Goal: Find specific page/section: Find specific page/section

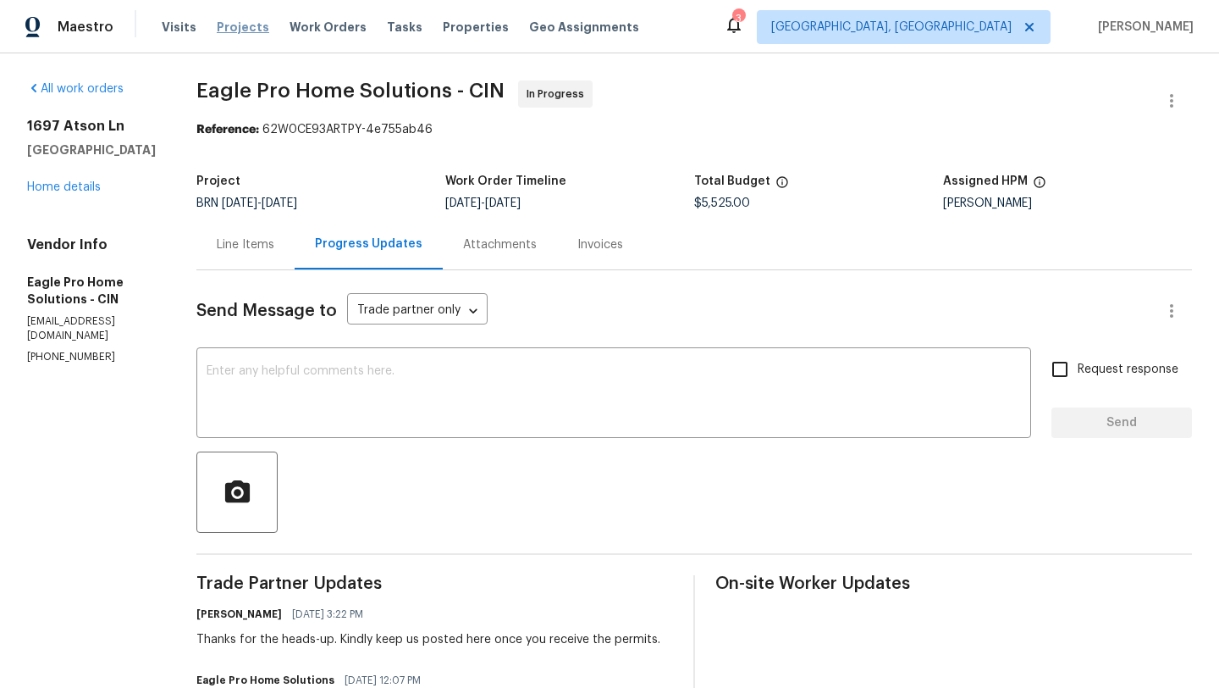
click at [240, 23] on span "Projects" at bounding box center [243, 27] width 53 height 17
